Goal: Information Seeking & Learning: Learn about a topic

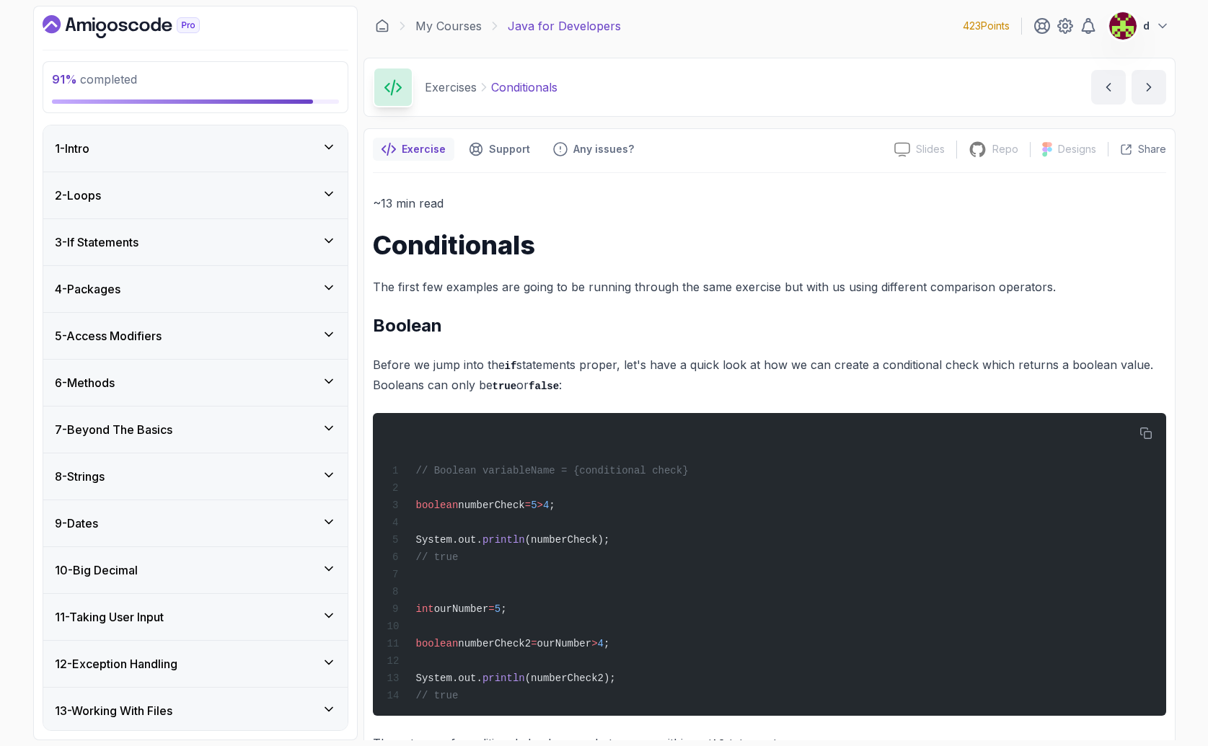
click at [183, 248] on div "3 - If Statements" at bounding box center [195, 242] width 281 height 17
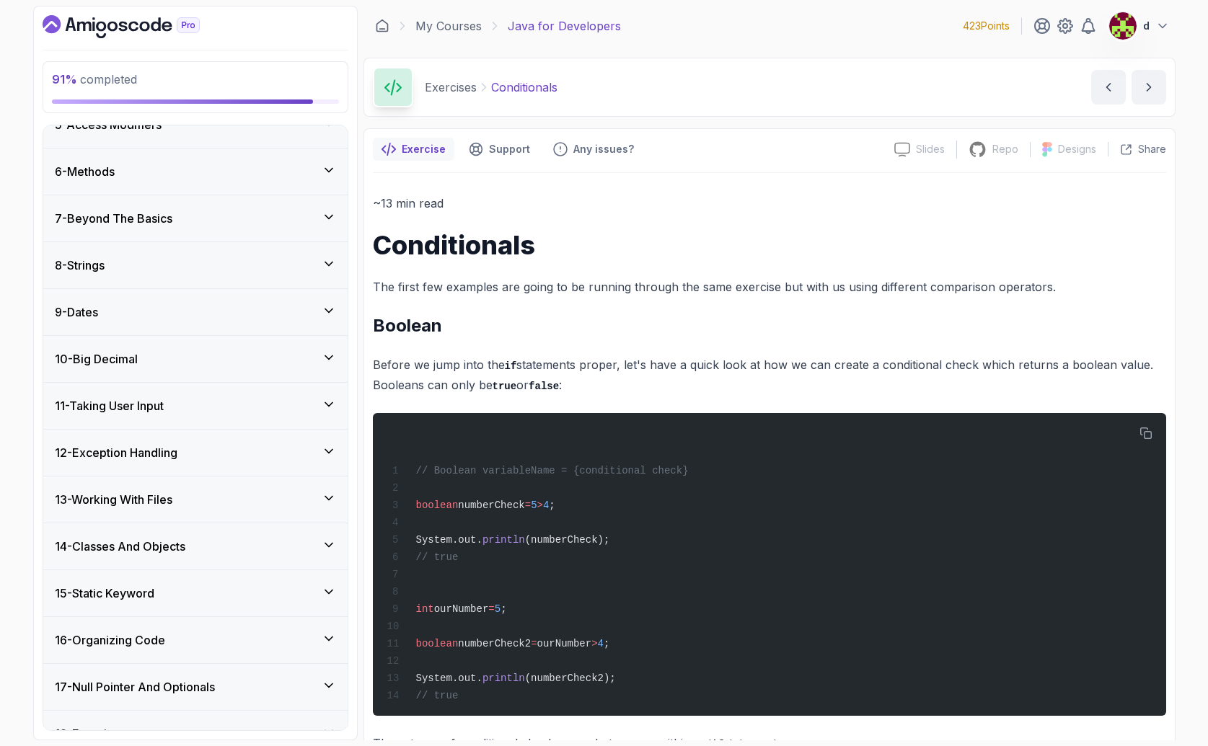
scroll to position [1012, 0]
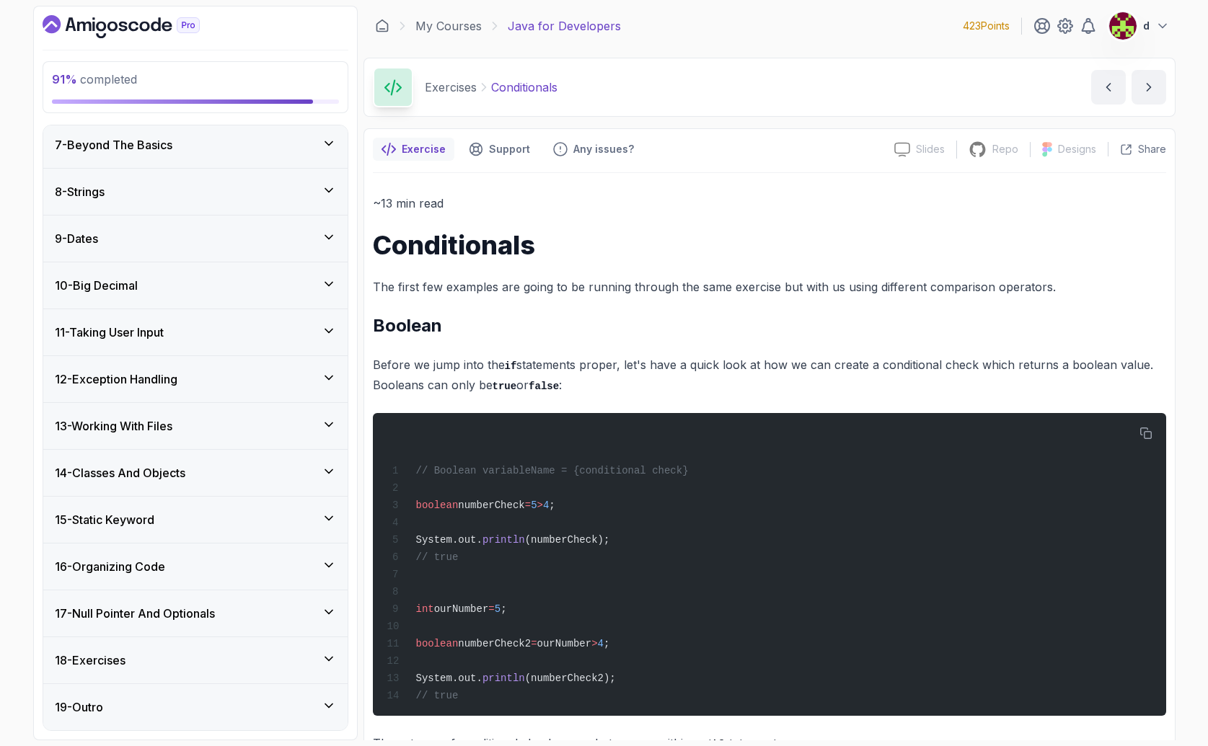
click at [131, 658] on div "18 - Exercises" at bounding box center [195, 660] width 281 height 17
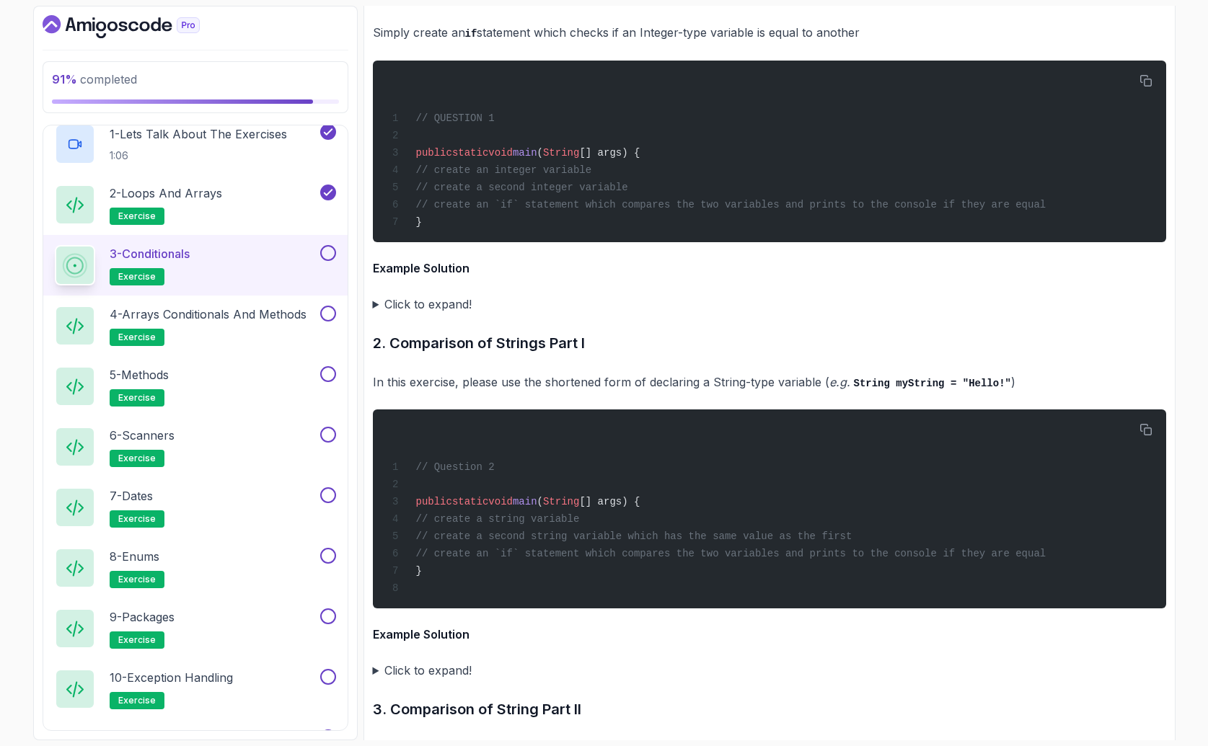
scroll to position [2587, 0]
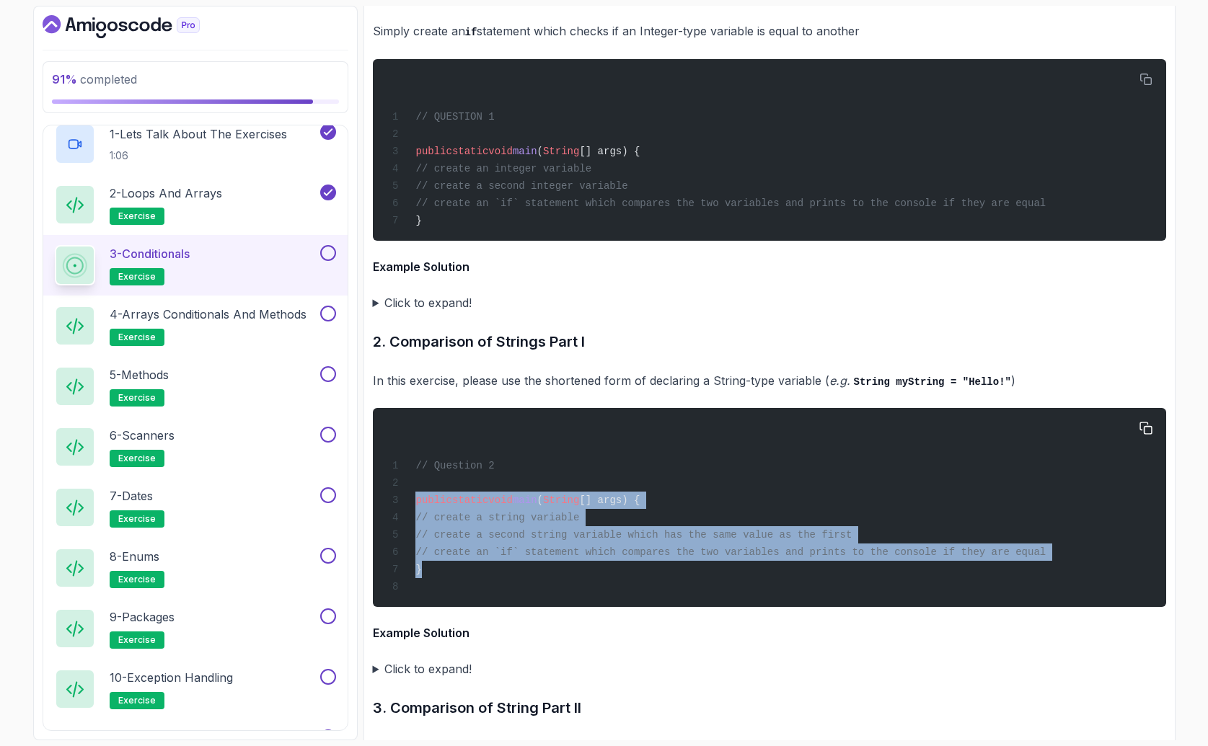
drag, startPoint x: 457, startPoint y: 560, endPoint x: 397, endPoint y: 475, distance: 104.6
click at [397, 475] on div "// Question 2 public static void main ( String [] args) { // create a string va…" at bounding box center [769, 508] width 770 height 182
click at [530, 558] on div "// Question 2 public static void main ( String [] args) { // create a string va…" at bounding box center [769, 508] width 770 height 182
drag, startPoint x: 488, startPoint y: 545, endPoint x: 401, endPoint y: 434, distance: 141.3
click at [401, 434] on div "// Question 2 public static void main ( String [] args) { // create a string va…" at bounding box center [769, 508] width 770 height 182
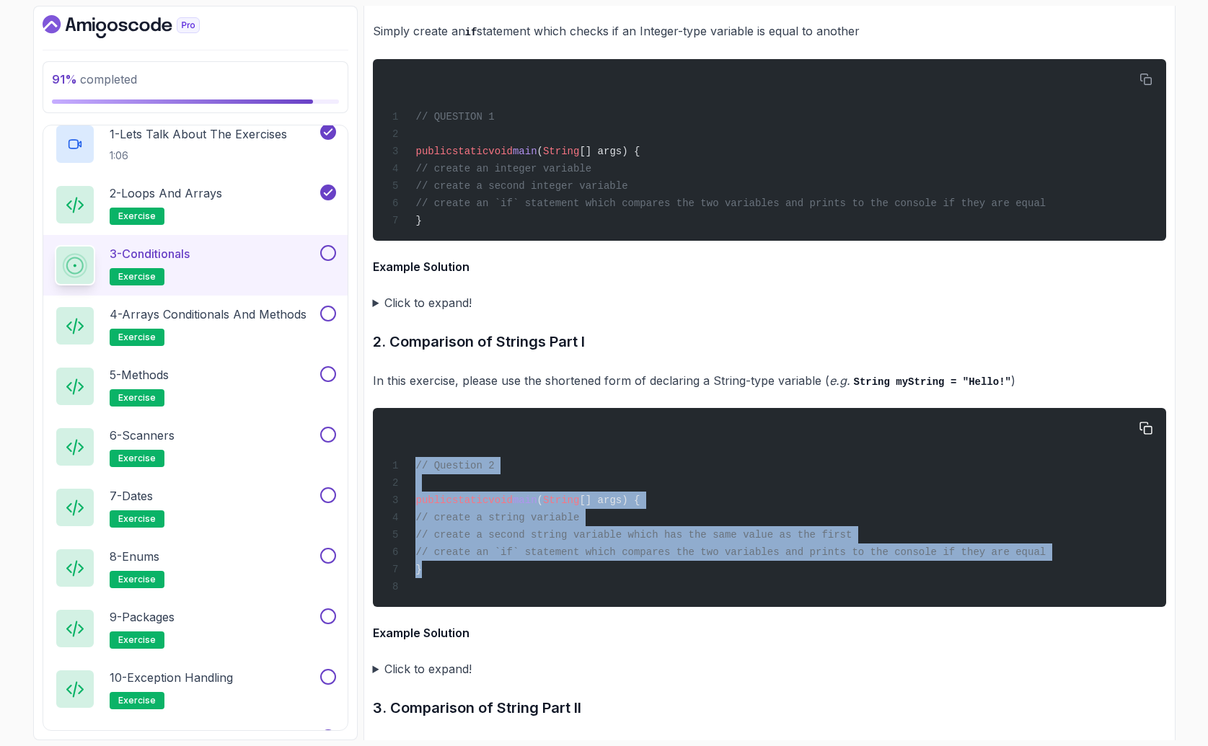
copy code "// Question 2 public static void main ( String [] args) { // create a string va…"
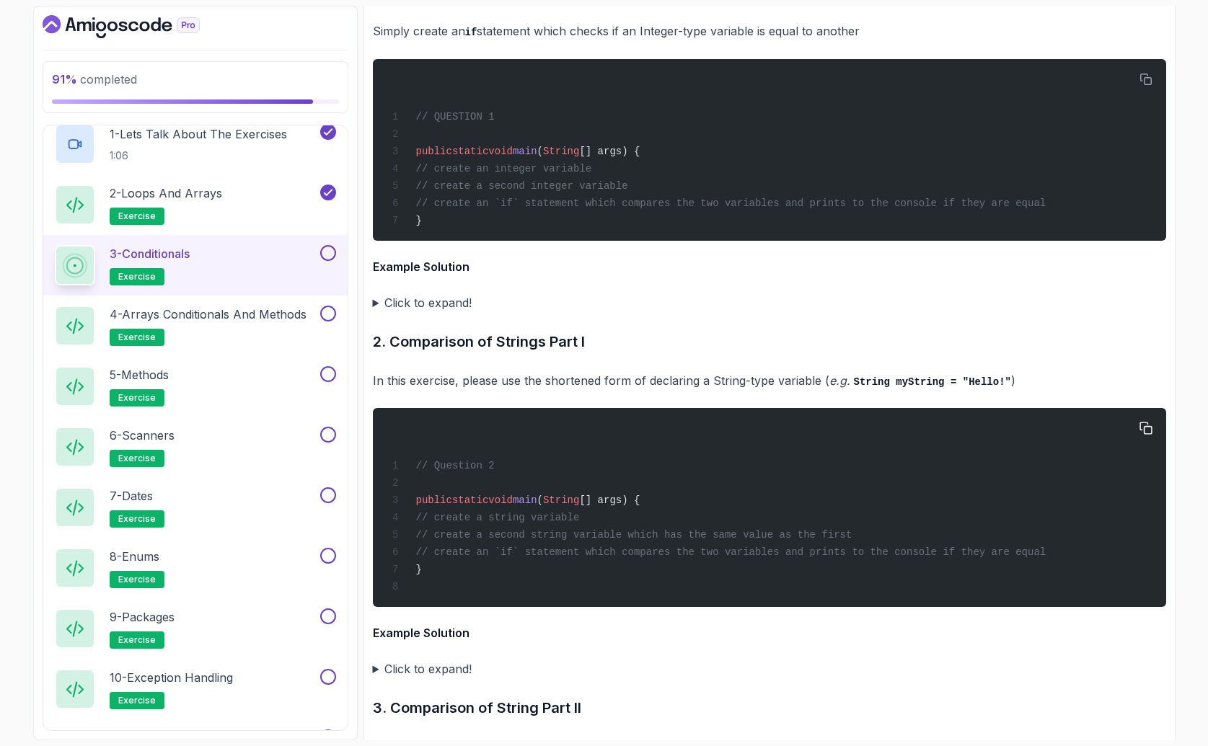
click at [569, 457] on div "// Question 2 public static void main ( String [] args) { // create a string va…" at bounding box center [769, 508] width 770 height 182
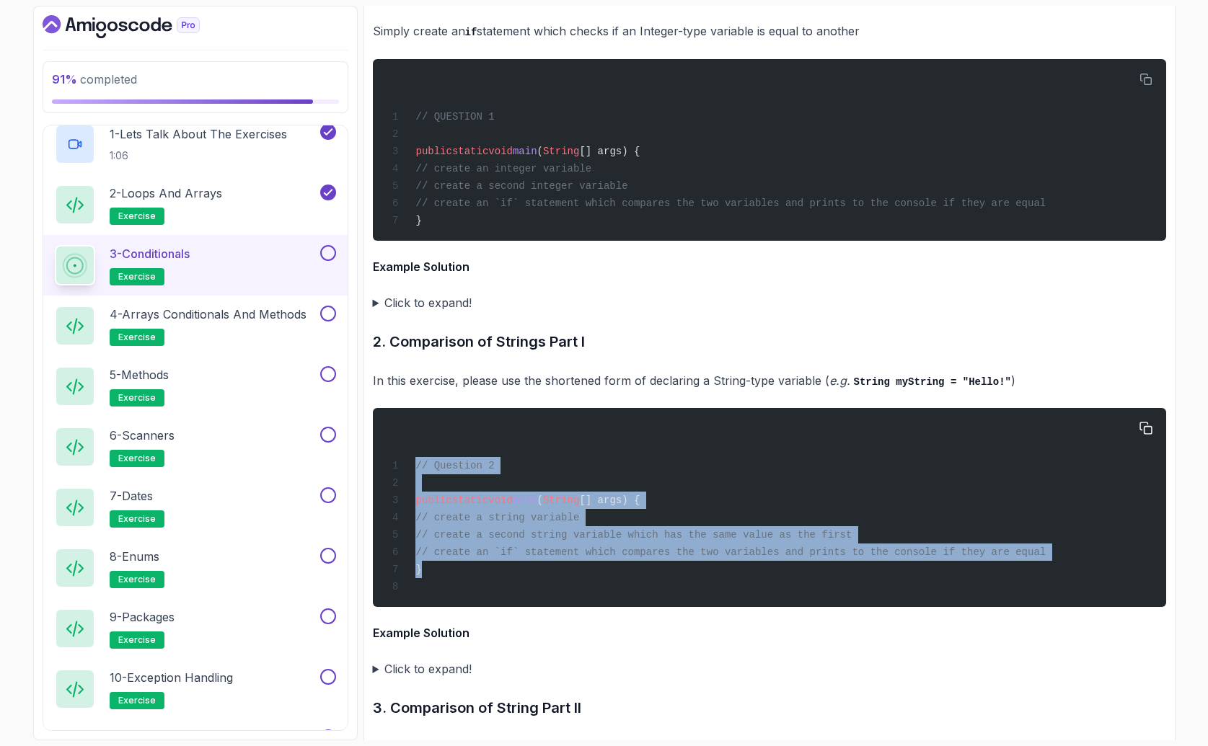
drag, startPoint x: 446, startPoint y: 553, endPoint x: 402, endPoint y: 434, distance: 127.1
click at [402, 434] on div "// Question 2 public static void main ( String [] args) { // create a string va…" at bounding box center [769, 508] width 770 height 182
copy code "// Question 2 public static void main ( String [] args) { // create a string va…"
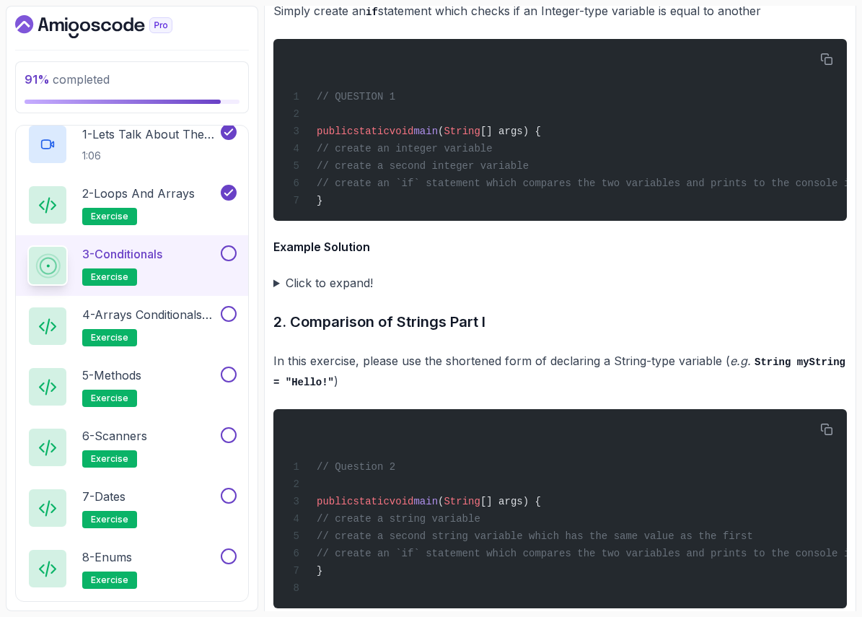
scroll to position [2910, 0]
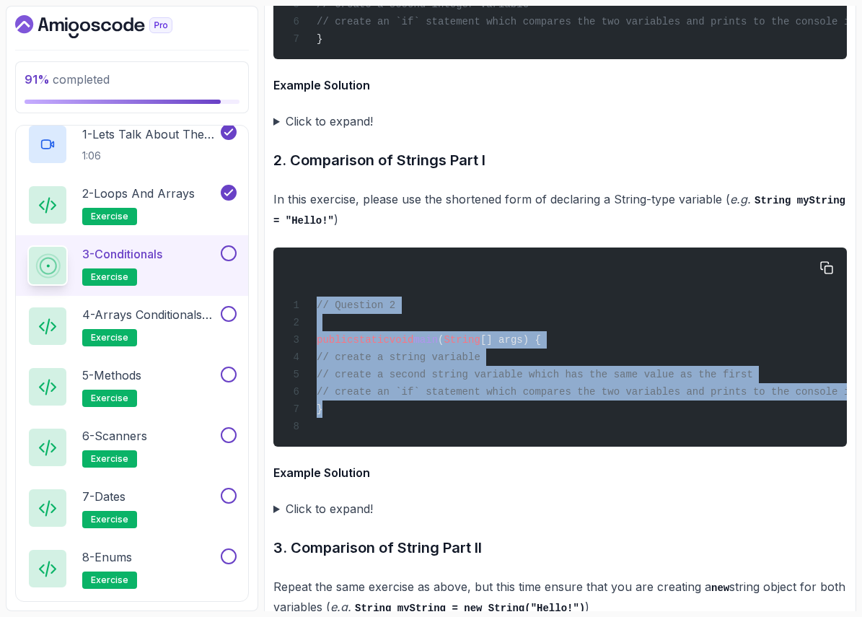
drag, startPoint x: 351, startPoint y: 454, endPoint x: 302, endPoint y: 338, distance: 126.0
click at [302, 338] on div "// Question 2 public static void main ( String [] args) { // create a string va…" at bounding box center [560, 347] width 550 height 182
copy code "// Question 2 public static void main ( String [] args) { // create a string va…"
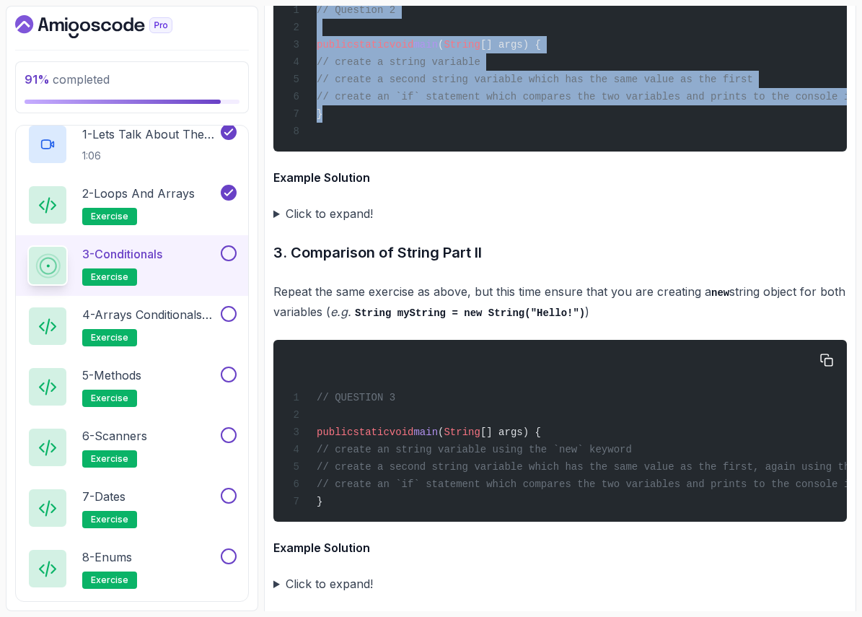
scroll to position [3295, 0]
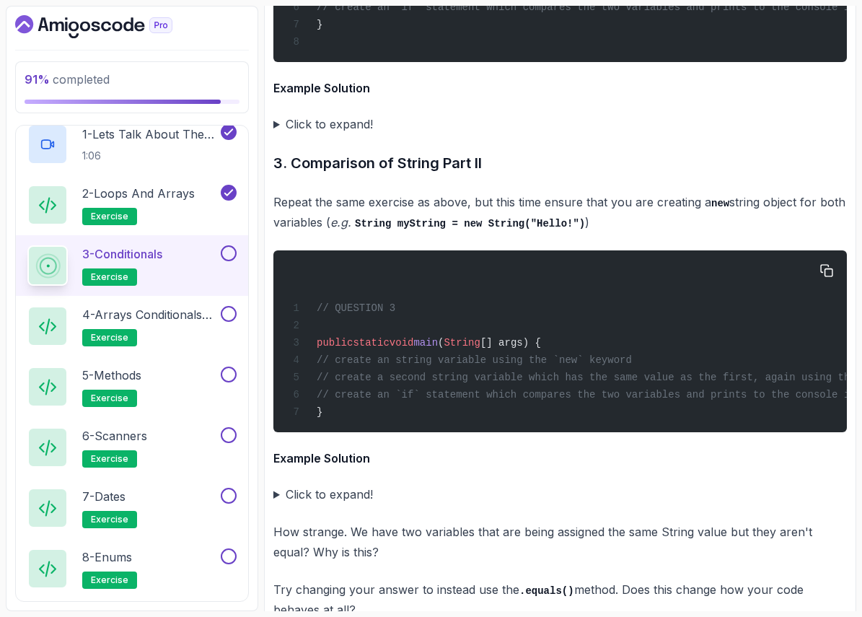
click at [489, 423] on div "// QUESTION 3 public static void main ( String [] args) { // create an string v…" at bounding box center [560, 341] width 550 height 164
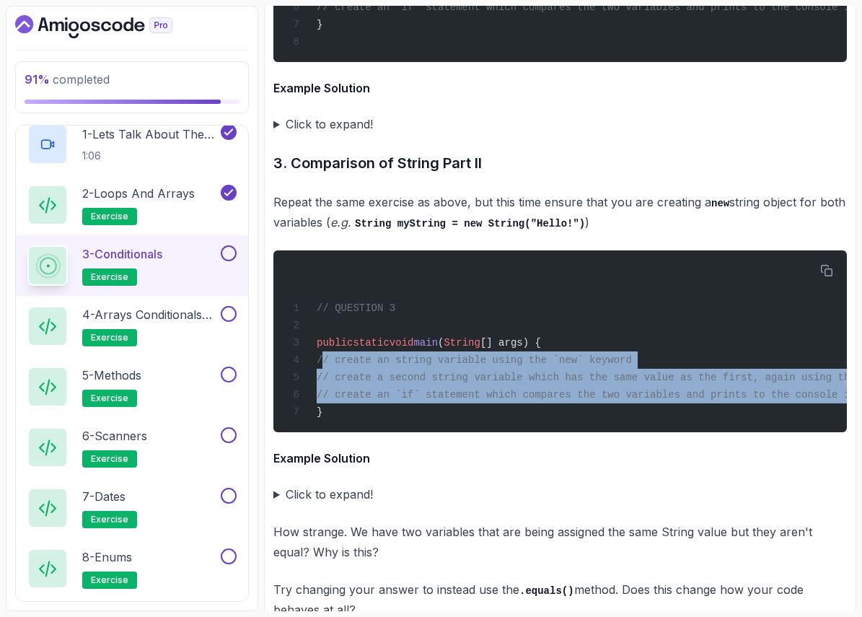
scroll to position [0, 128]
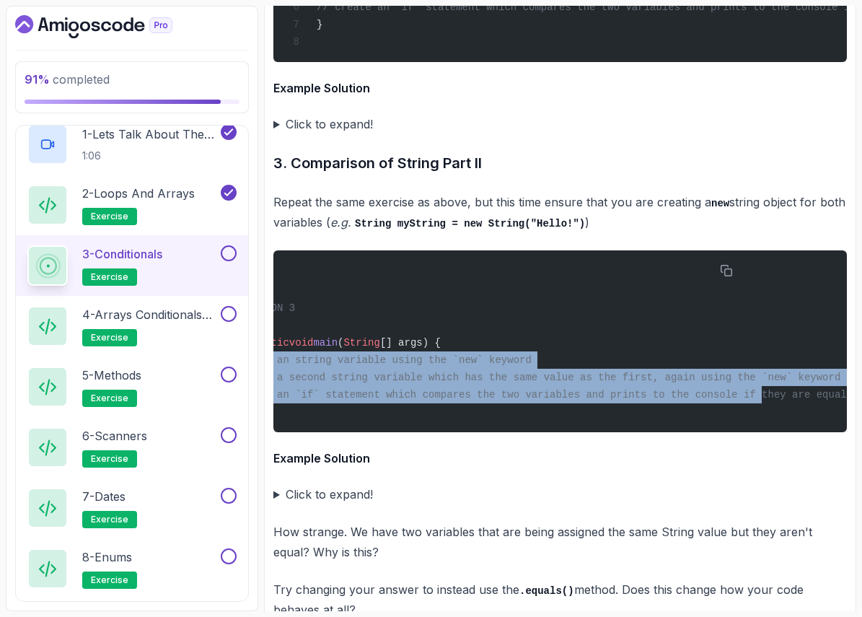
drag, startPoint x: 332, startPoint y: 407, endPoint x: 913, endPoint y: 441, distance: 581.6
click at [862, 441] on html "91 % completed 1 - Intro 2 - Loops 3 - If Statements 4 - Packages 5 - Access Mo…" at bounding box center [431, 308] width 862 height 617
copy code "// create an string variable using the `new` keyword // create a second string …"
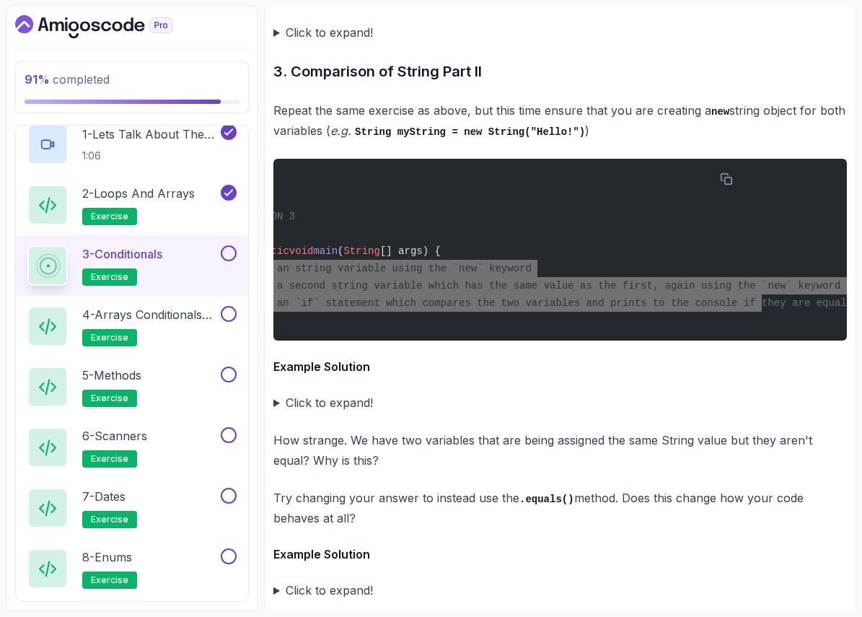
scroll to position [3416, 0]
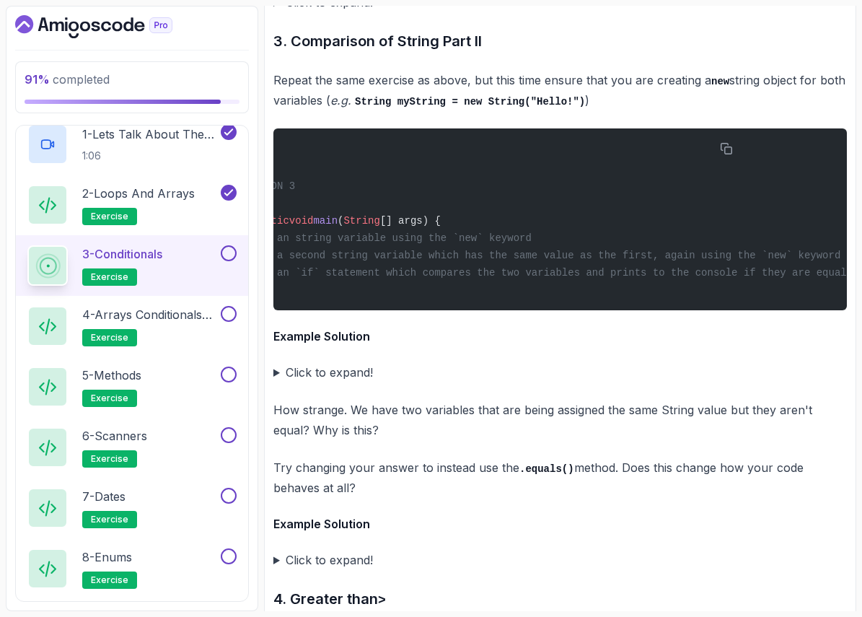
click at [273, 382] on summary "Click to expand!" at bounding box center [559, 372] width 573 height 20
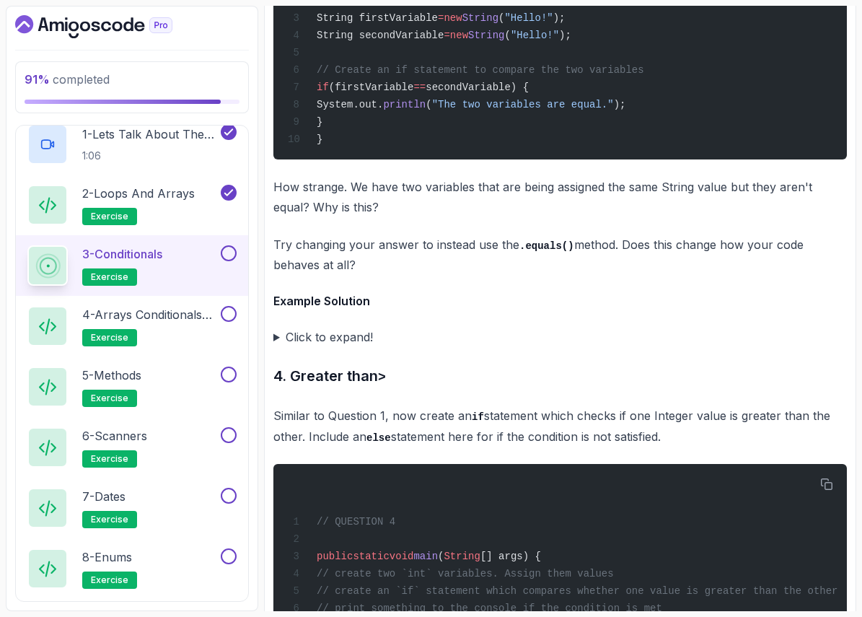
scroll to position [3920, 0]
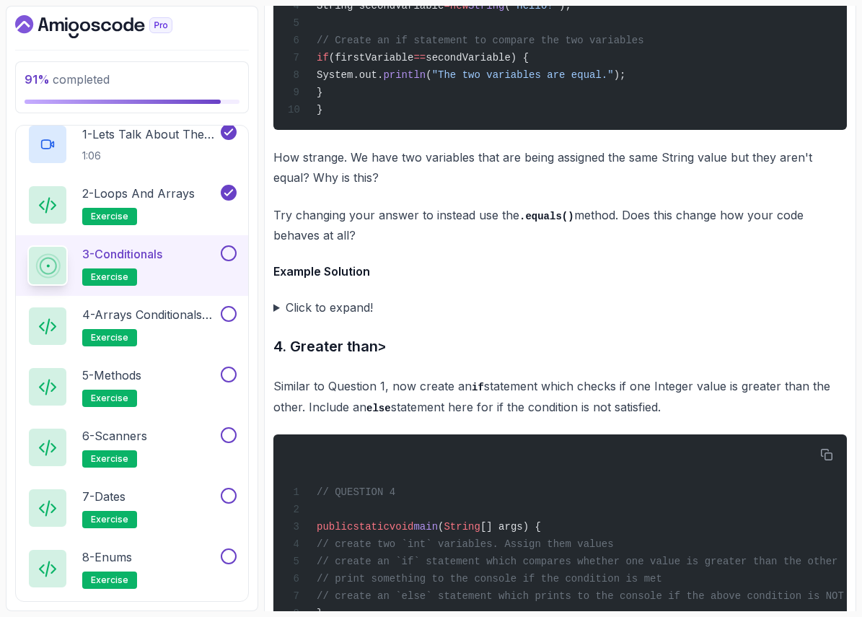
drag, startPoint x: 270, startPoint y: 281, endPoint x: 382, endPoint y: 303, distance: 114.0
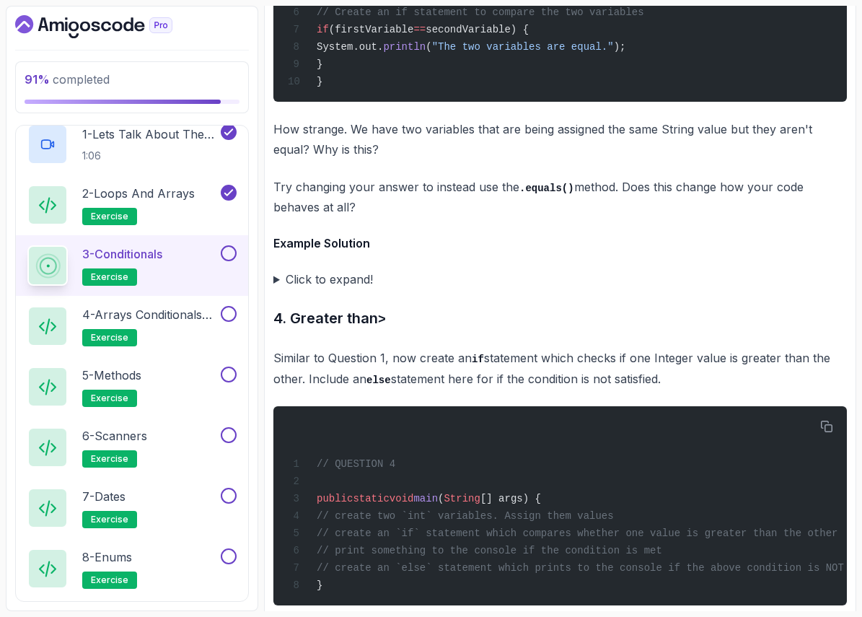
scroll to position [3949, 0]
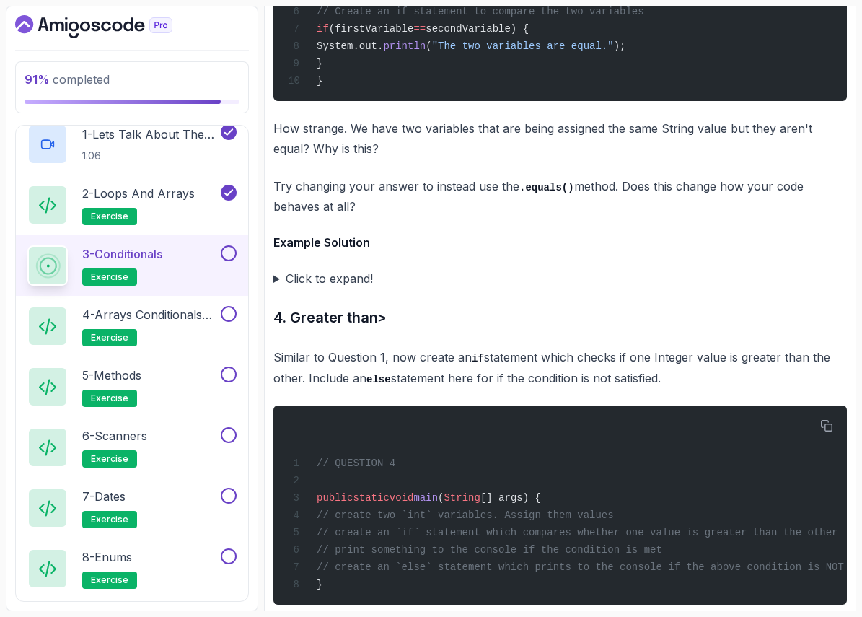
click at [327, 288] on summary "Click to expand!" at bounding box center [559, 278] width 573 height 20
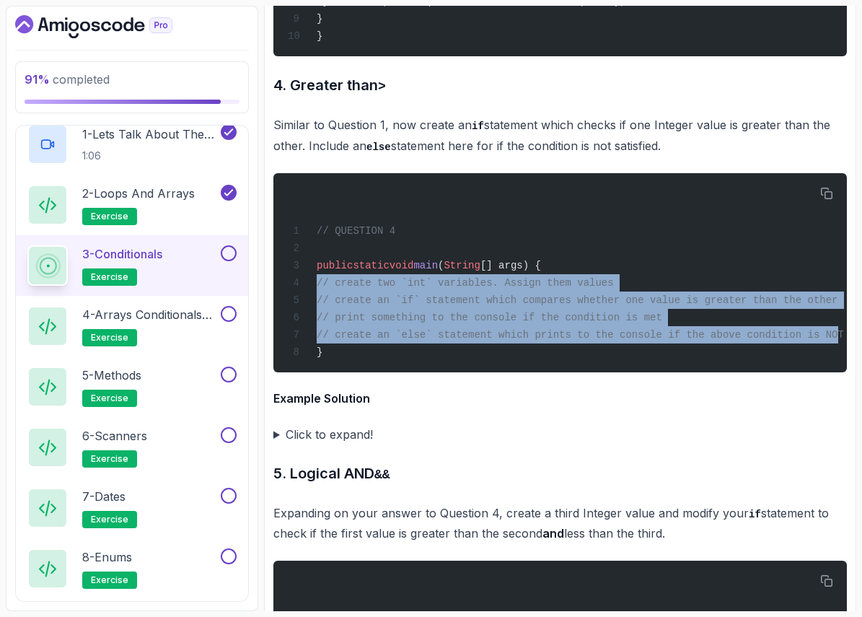
scroll to position [0, 50]
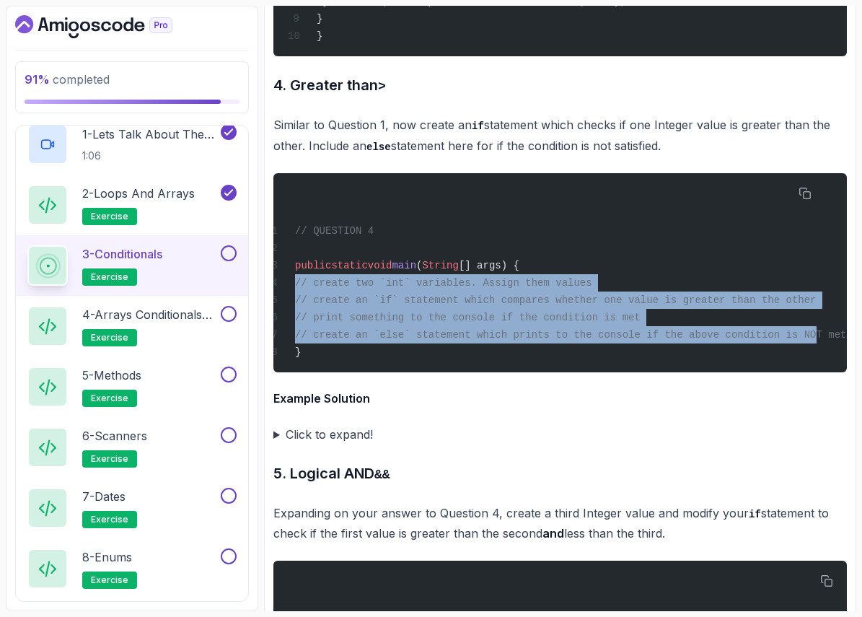
drag, startPoint x: 330, startPoint y: 357, endPoint x: 1031, endPoint y: 410, distance: 703.7
click at [862, 410] on html "91 % completed 1 - Intro 2 - Loops 3 - If Statements 4 - Packages 5 - Access Mo…" at bounding box center [431, 308] width 862 height 617
copy code "// create two `int` variables. Assign them values // create an `if` statement w…"
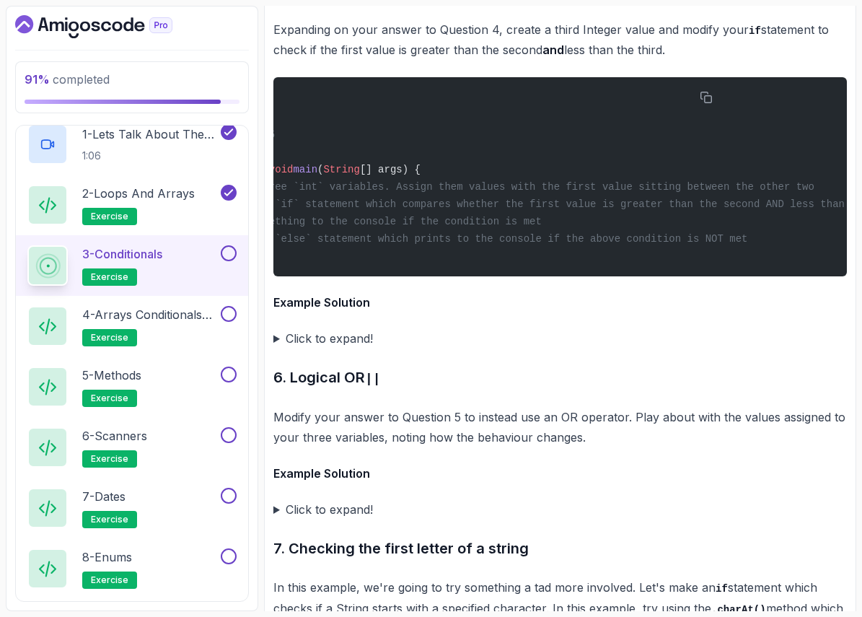
scroll to position [0, 208]
drag, startPoint x: 322, startPoint y: 279, endPoint x: 824, endPoint y: 335, distance: 505.0
click at [824, 276] on pre "// QUESTION 5 public static void main ( String [] args) { // create three `int`…" at bounding box center [559, 176] width 573 height 199
copy code "// create three `int` variables. Assign them values with the first value sittin…"
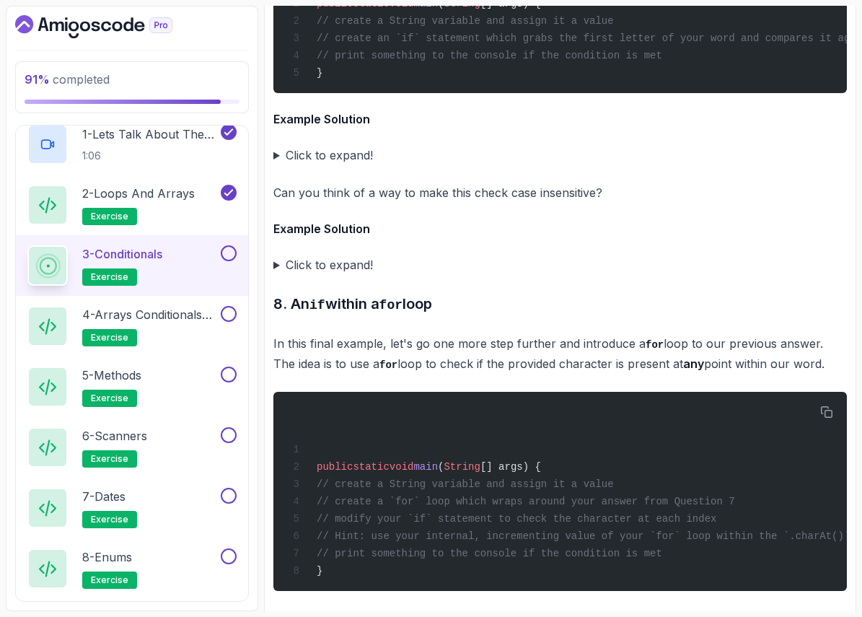
scroll to position [5062, 0]
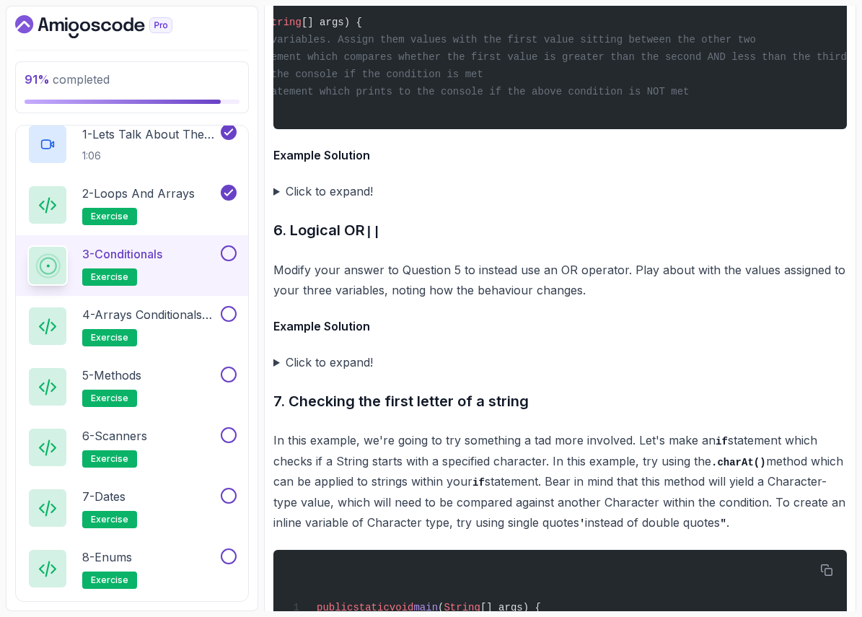
click at [274, 201] on summary "Click to expand!" at bounding box center [559, 191] width 573 height 20
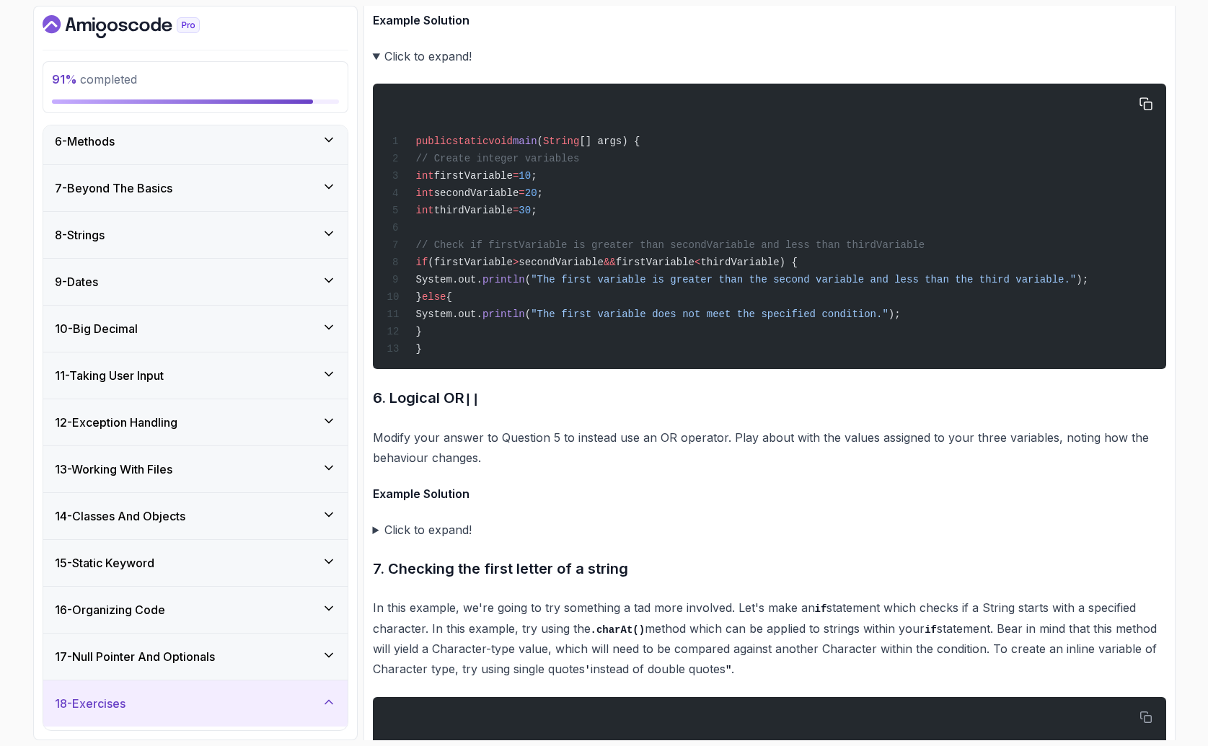
scroll to position [0, 0]
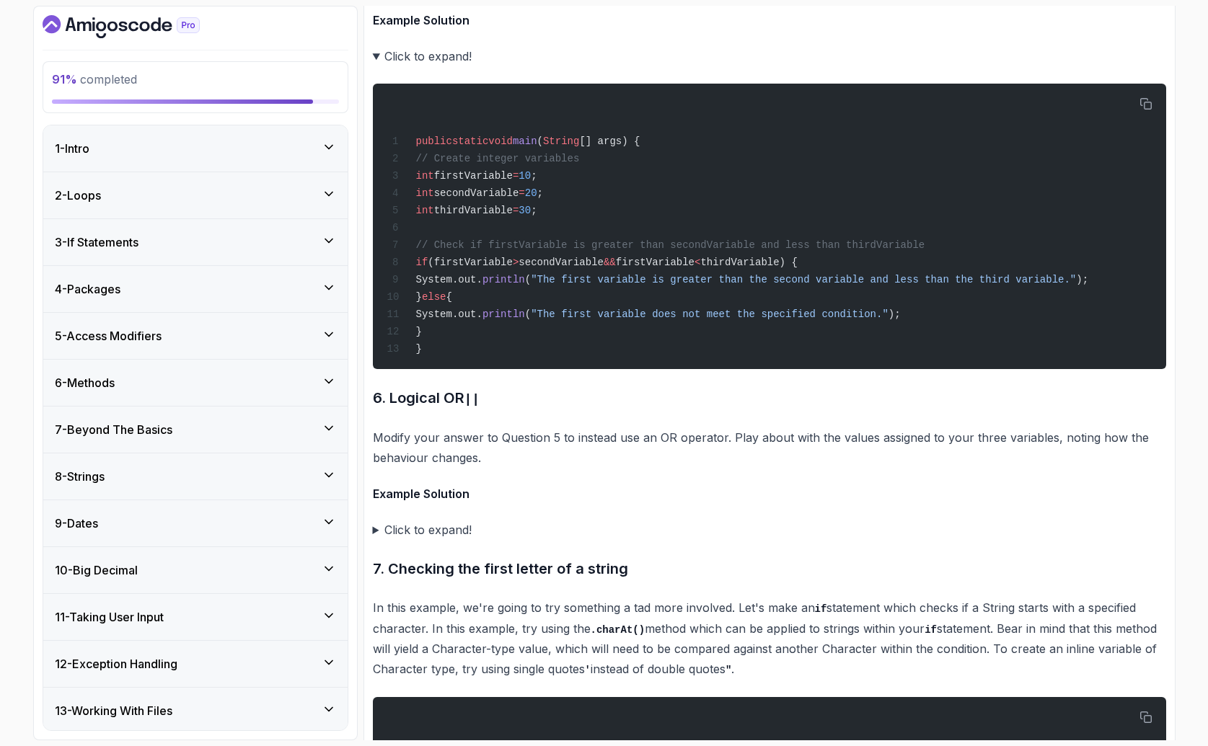
click at [149, 19] on icon "Dashboard" at bounding box center [121, 26] width 157 height 23
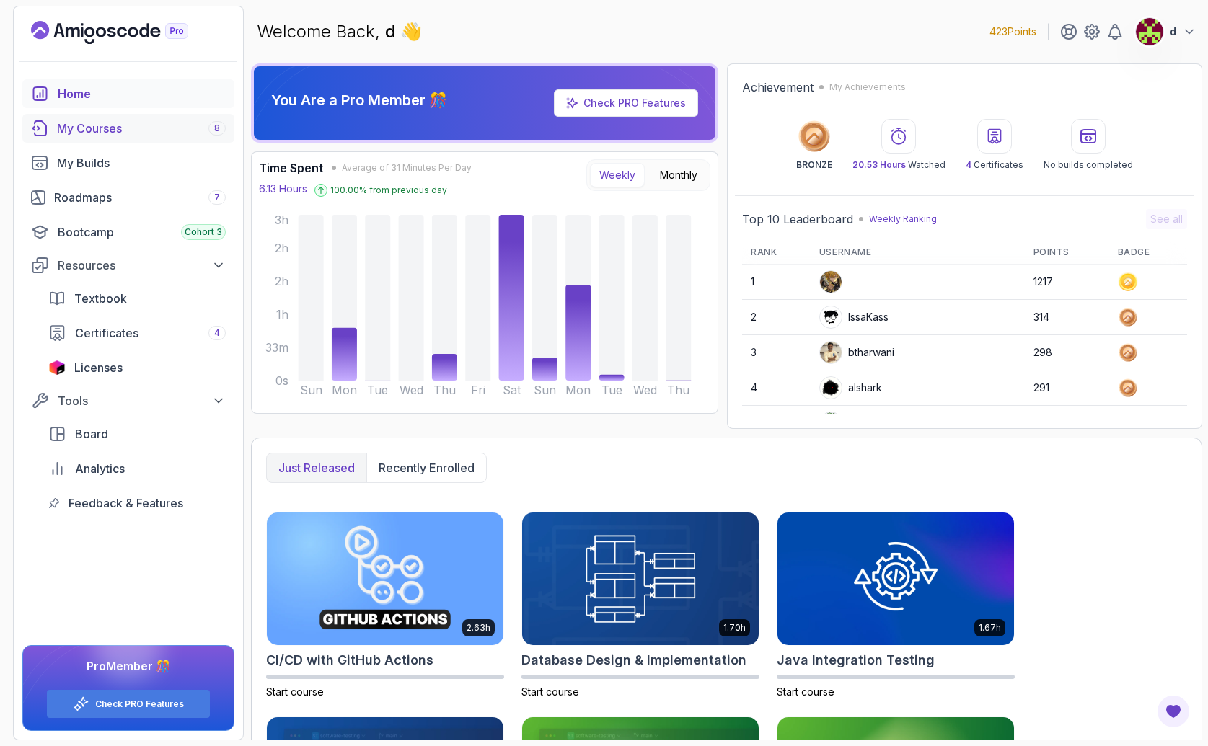
click at [150, 133] on div "My Courses 8" at bounding box center [141, 128] width 169 height 17
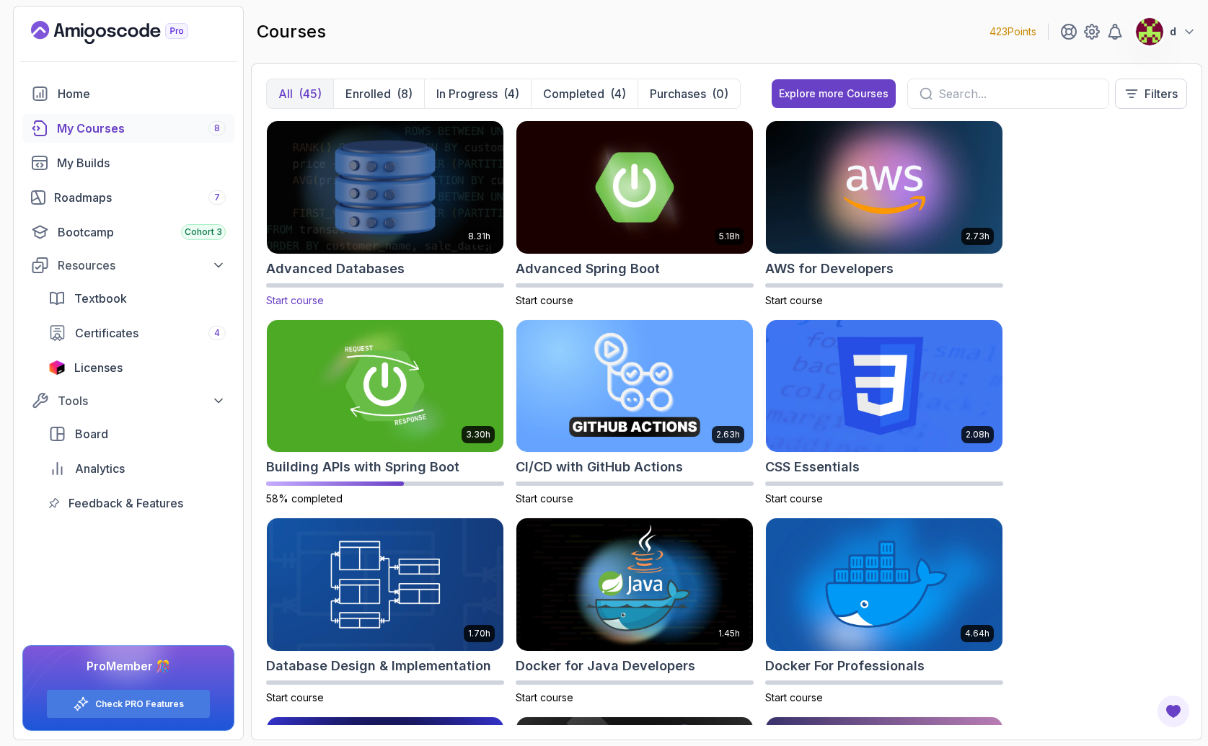
click at [405, 211] on img at bounding box center [385, 187] width 248 height 139
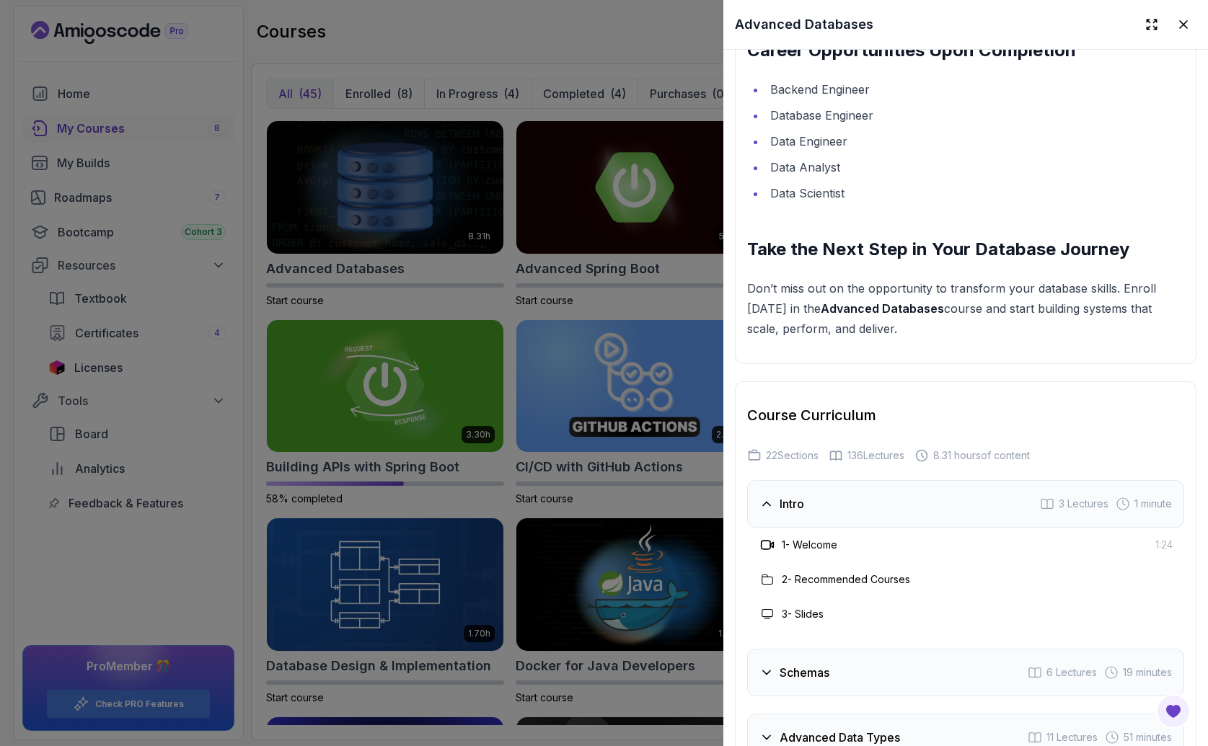
scroll to position [2845, 0]
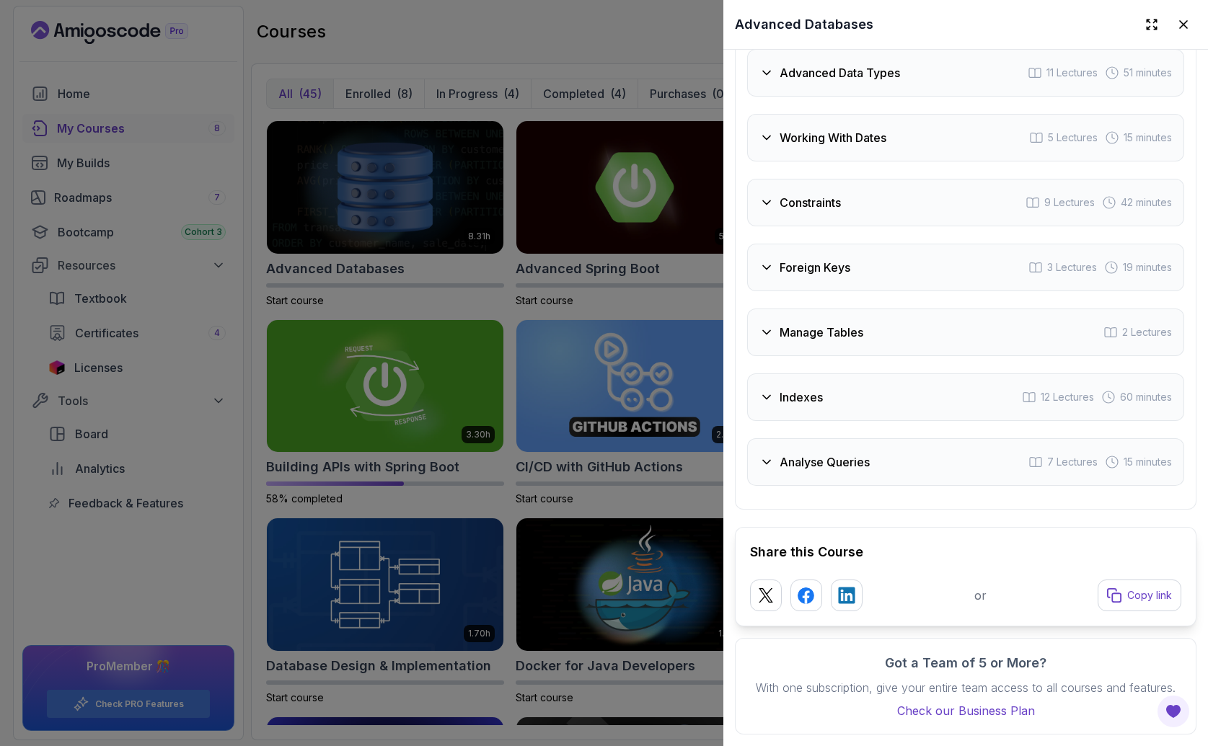
click at [817, 276] on h3 "Foreign Keys" at bounding box center [815, 267] width 71 height 17
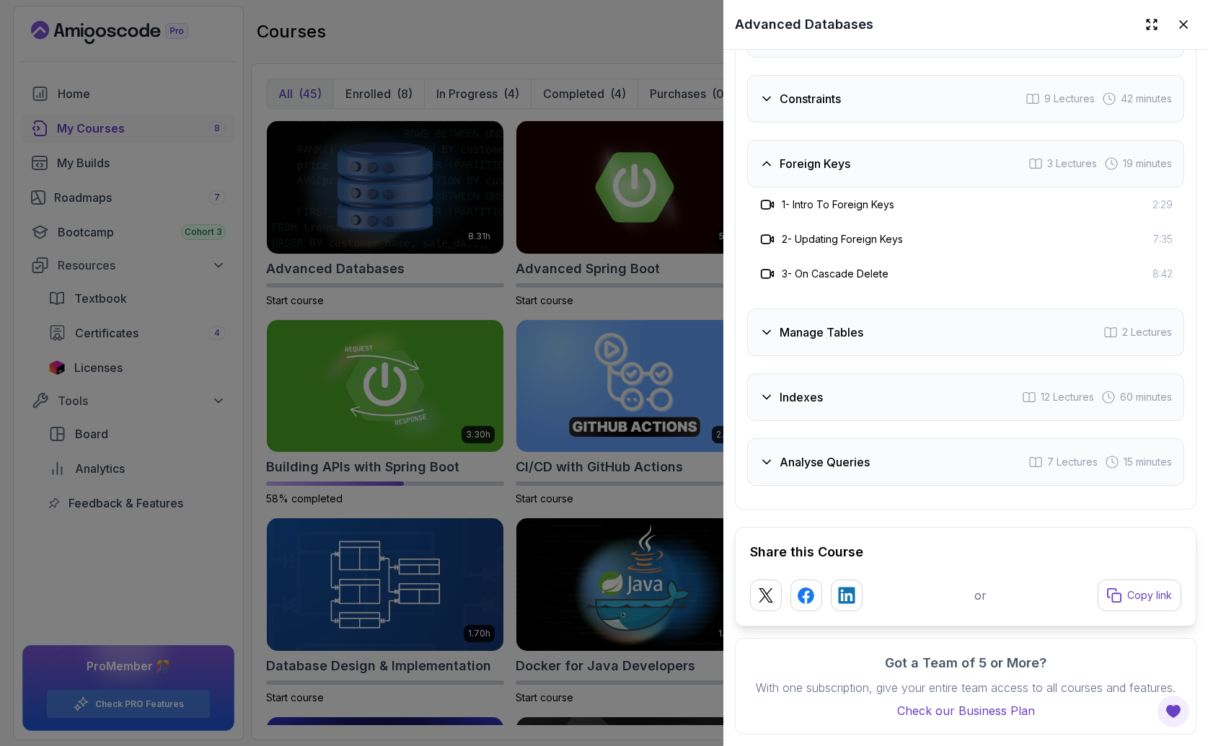
scroll to position [2717, 0]
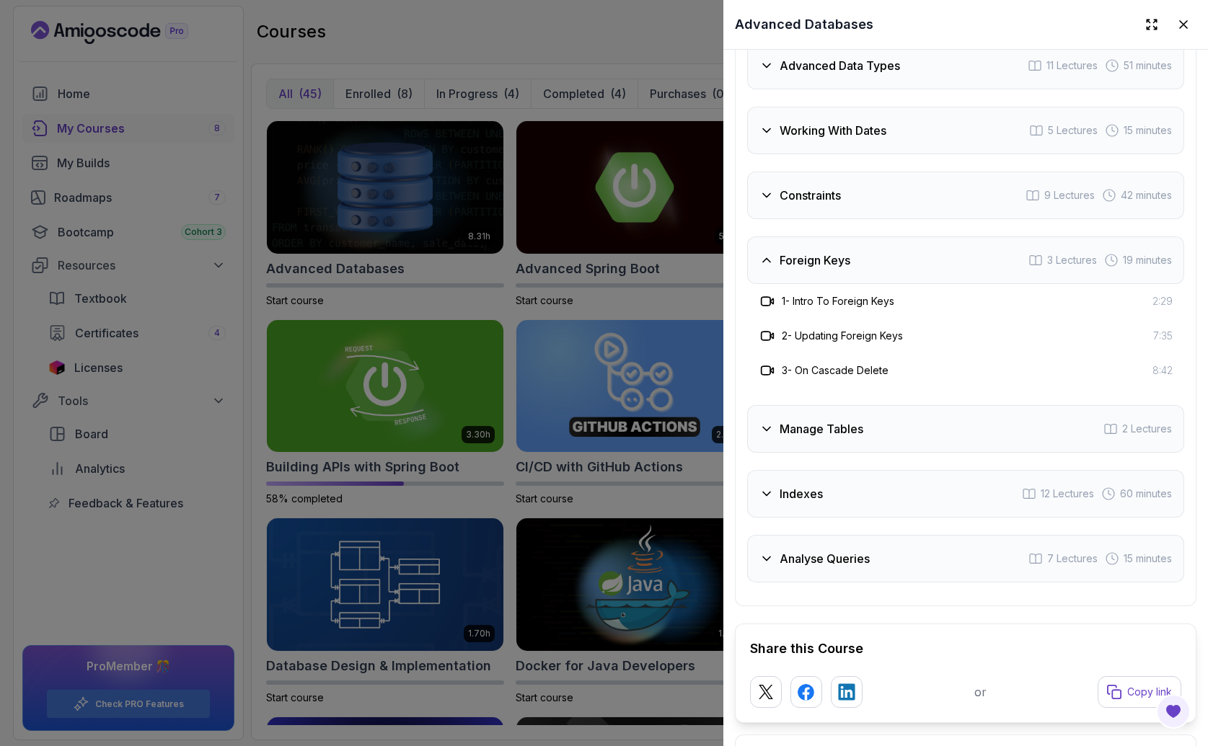
click at [811, 269] on h3 "Foreign Keys" at bounding box center [815, 260] width 71 height 17
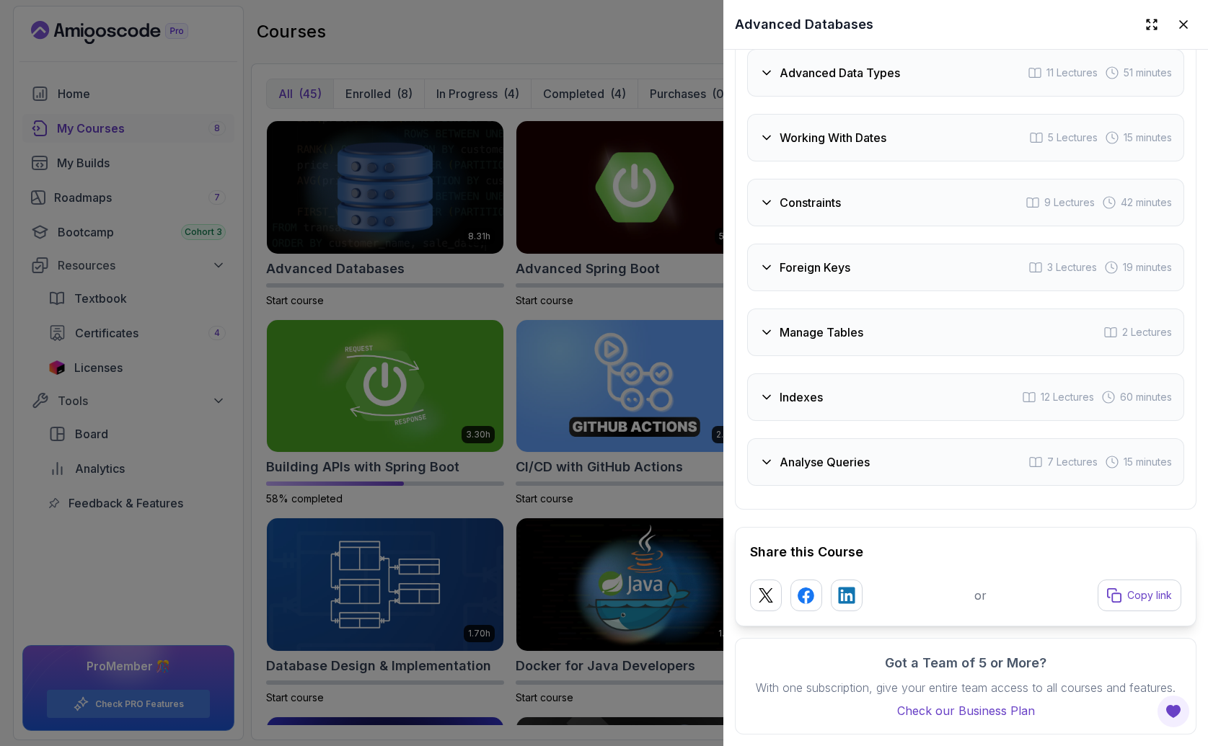
click at [829, 350] on div "Manage Tables 2 Lectures" at bounding box center [965, 333] width 437 height 48
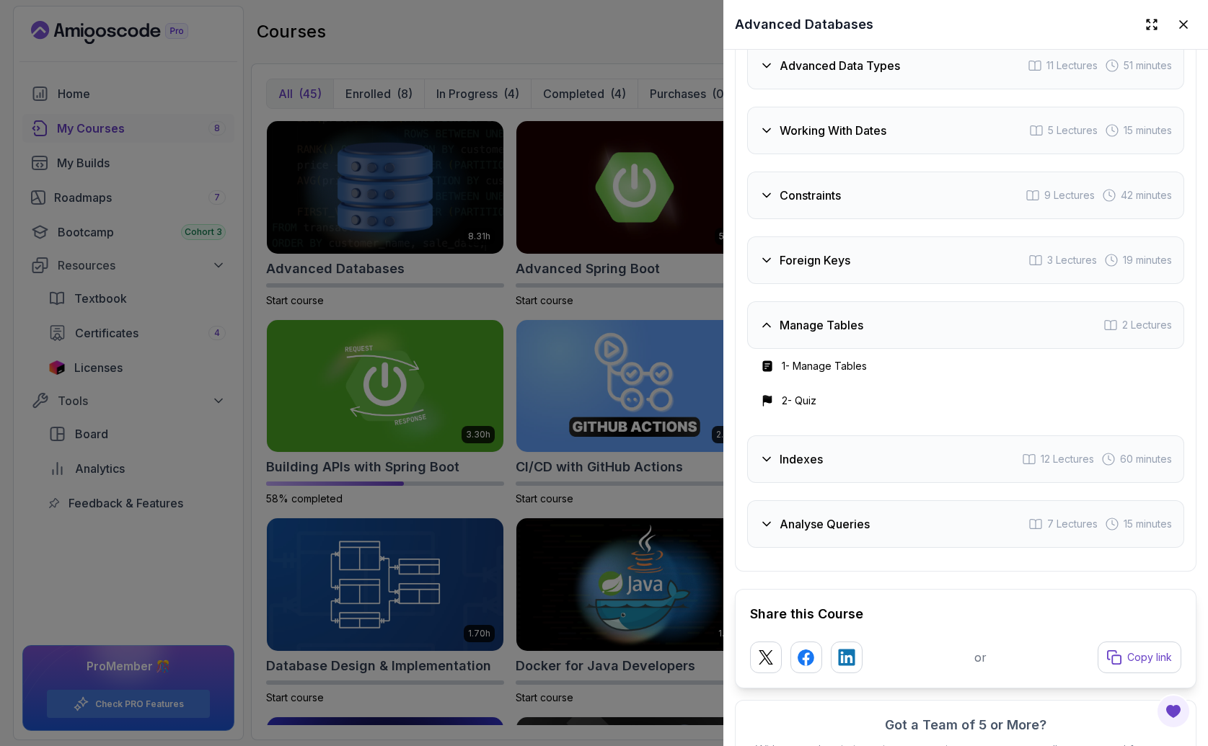
click at [837, 334] on h3 "Manage Tables" at bounding box center [822, 325] width 84 height 17
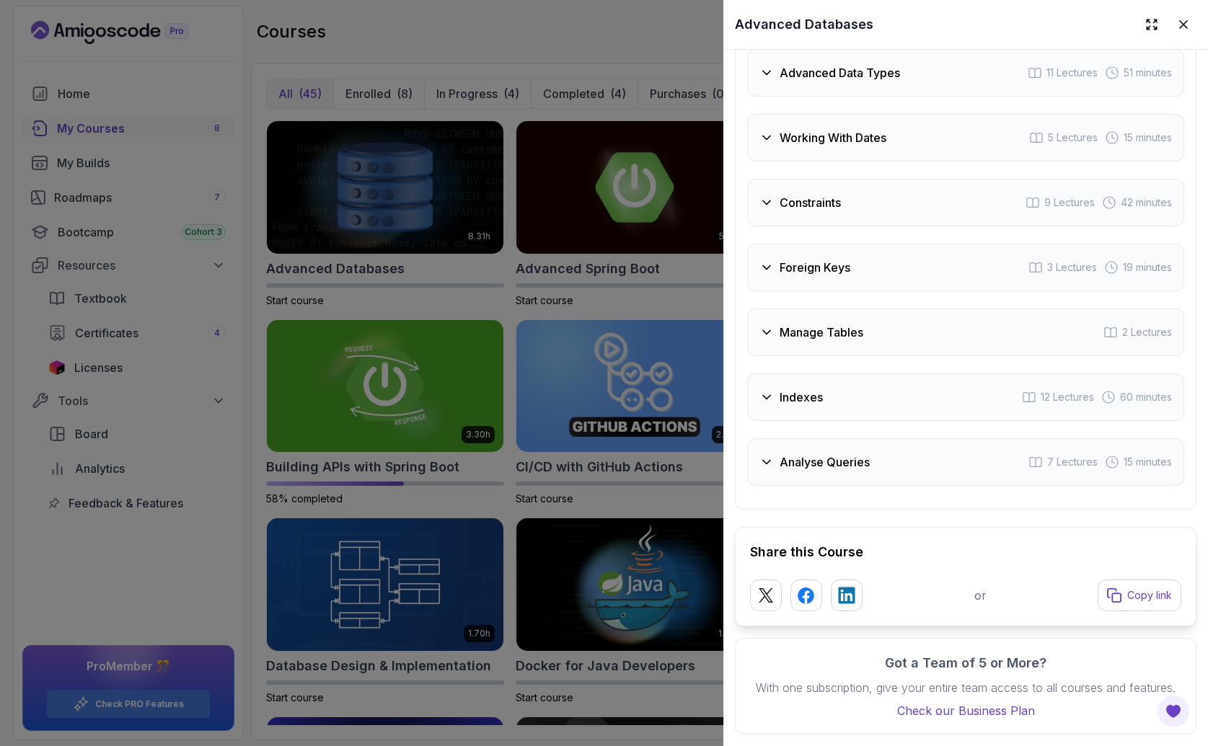
drag, startPoint x: 819, startPoint y: 390, endPoint x: 815, endPoint y: 397, distance: 8.1
click at [818, 390] on div "Indexes 12 Lectures 60 minutes" at bounding box center [965, 398] width 437 height 48
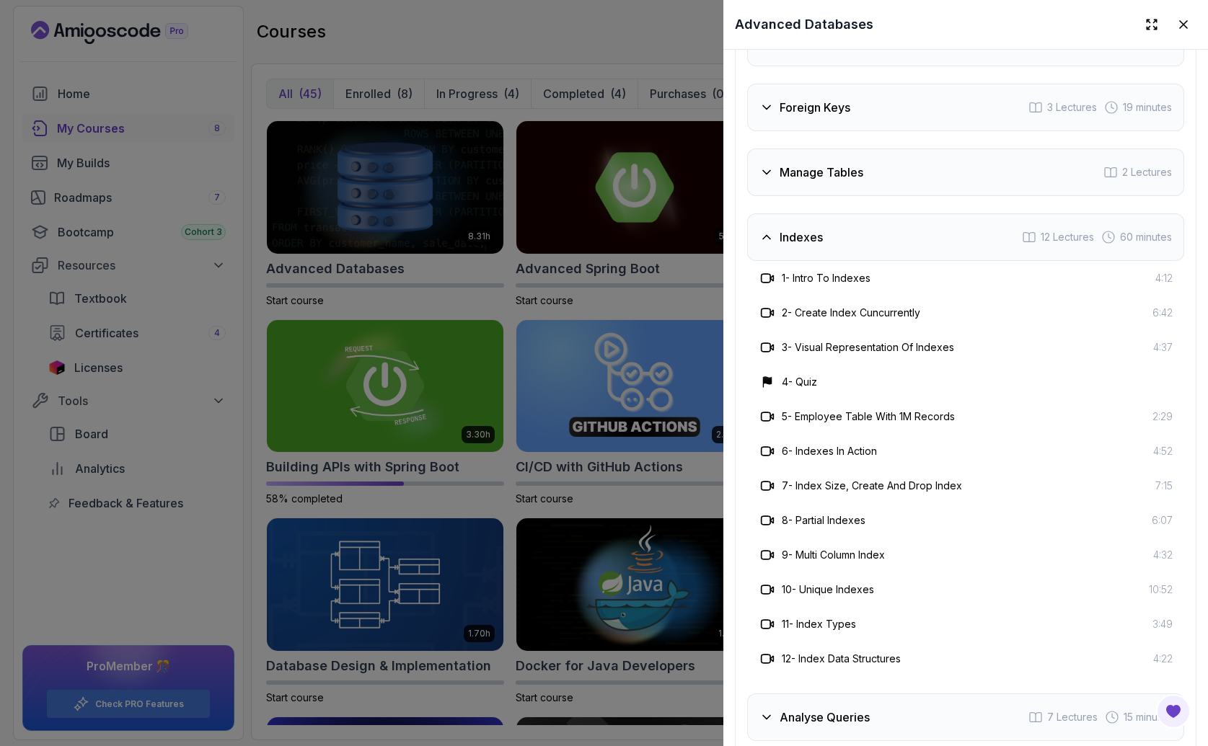
scroll to position [3141, 0]
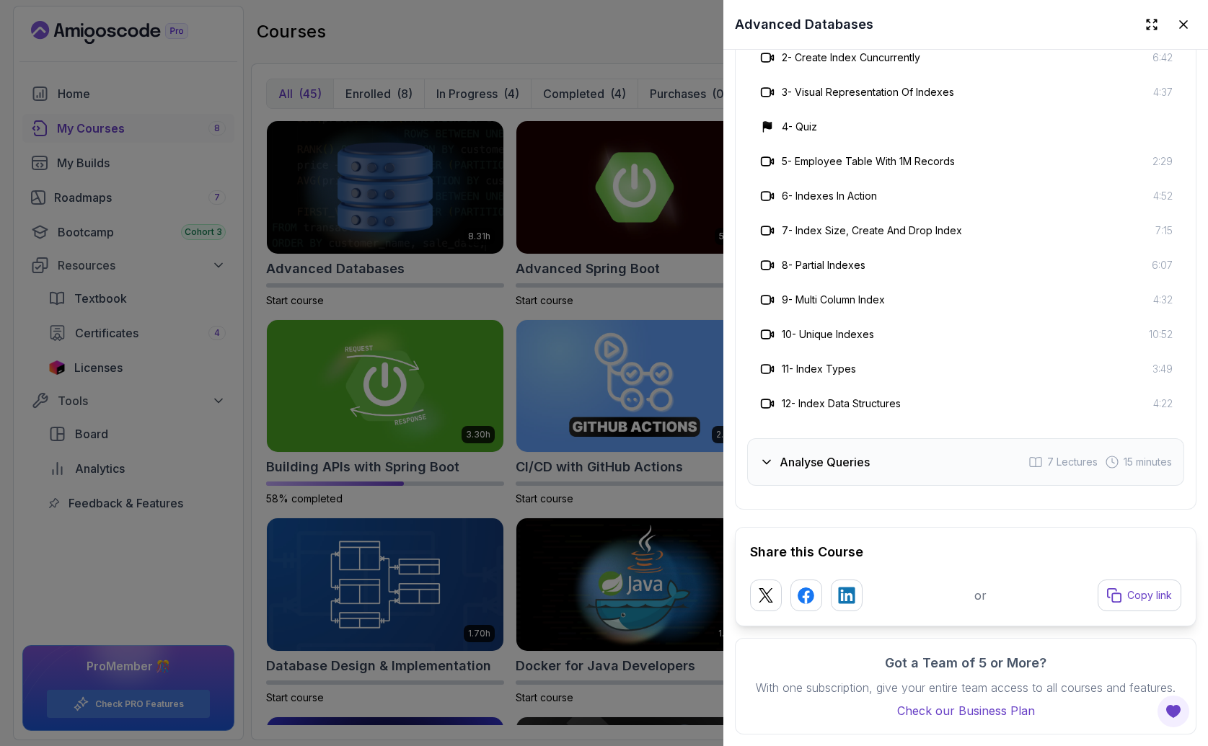
click at [845, 454] on h3 "Analyse Queries" at bounding box center [825, 462] width 90 height 17
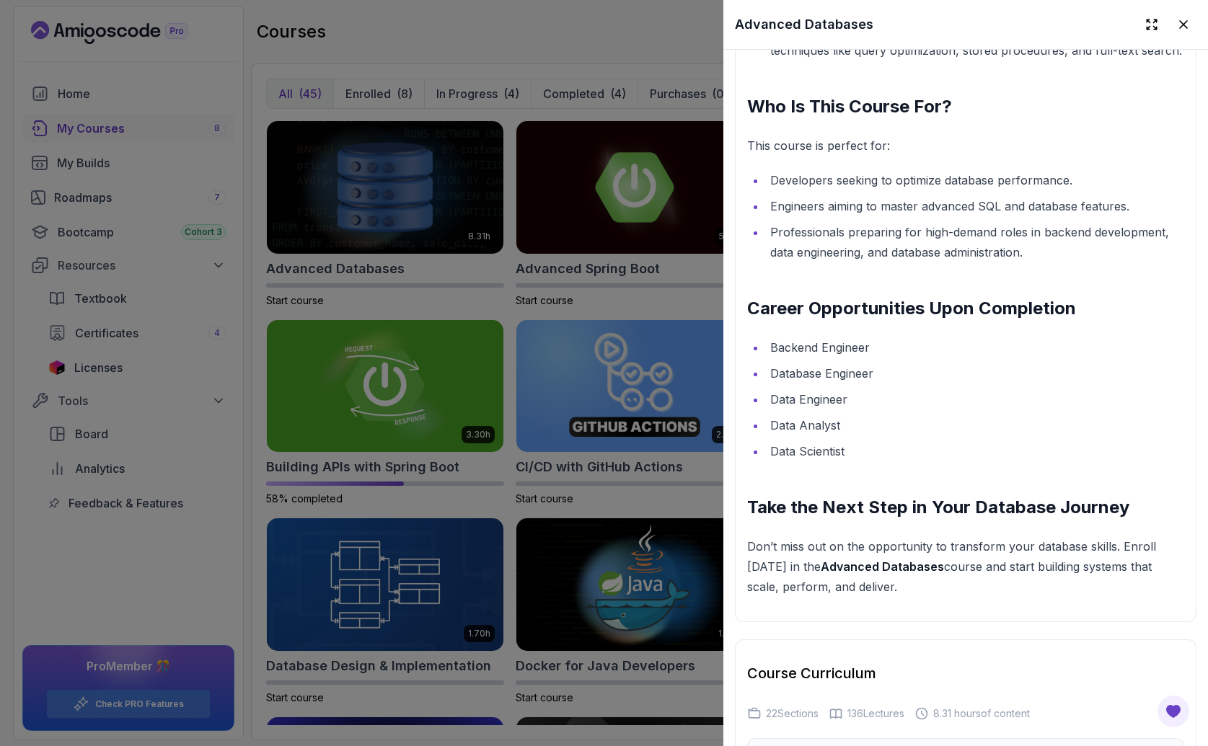
scroll to position [1890, 0]
click at [1176, 26] on icon at bounding box center [1183, 24] width 14 height 14
